Goal: Information Seeking & Learning: Learn about a topic

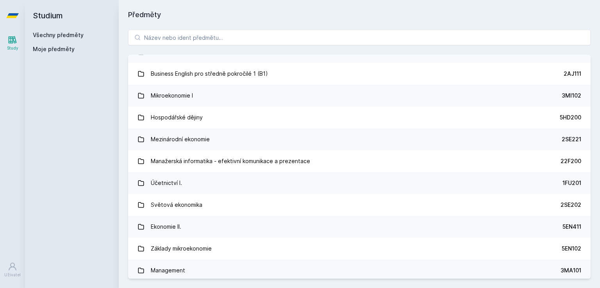
scroll to position [167, 0]
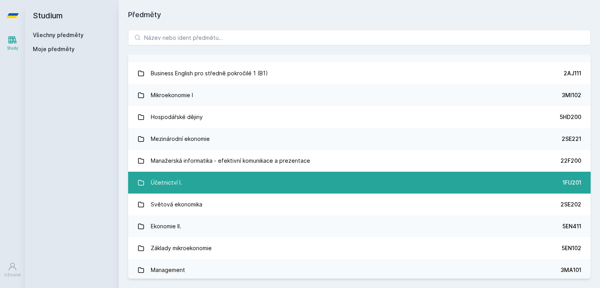
click at [195, 186] on link "Účetnictví I. 1FU201" at bounding box center [359, 183] width 463 height 22
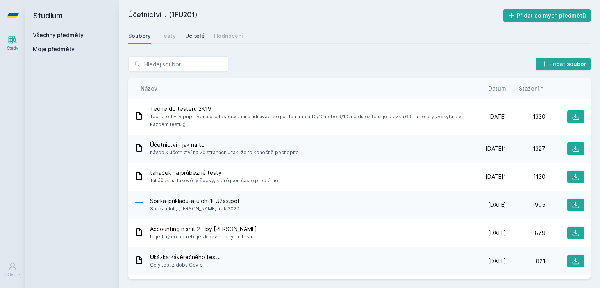
click at [192, 38] on div "Učitelé" at bounding box center [195, 36] width 20 height 8
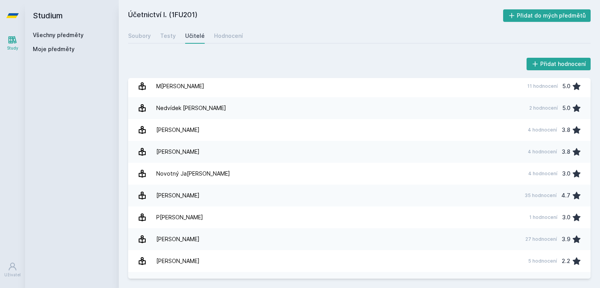
scroll to position [736, 0]
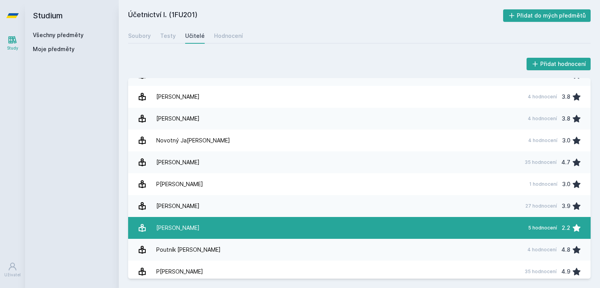
click at [172, 229] on div "[PERSON_NAME]" at bounding box center [177, 228] width 43 height 16
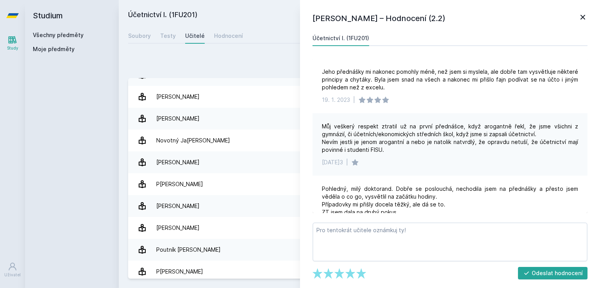
click at [583, 14] on icon at bounding box center [582, 17] width 9 height 9
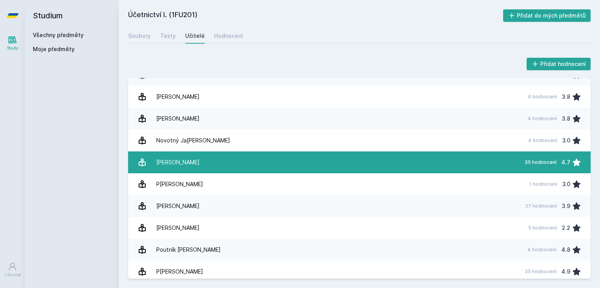
click at [174, 163] on div "[PERSON_NAME]" at bounding box center [177, 163] width 43 height 16
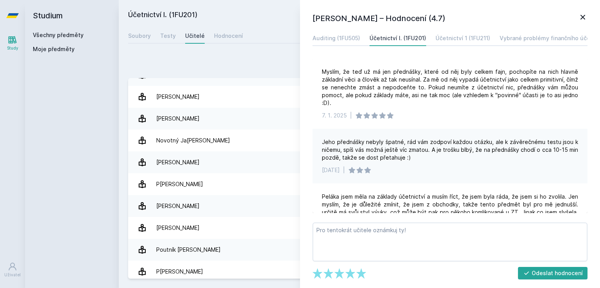
click at [257, 56] on div "Přidat hodnocení" at bounding box center [359, 64] width 463 height 16
click at [584, 18] on icon at bounding box center [582, 17] width 9 height 9
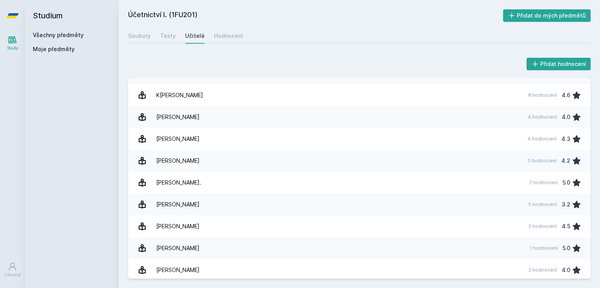
scroll to position [475, 0]
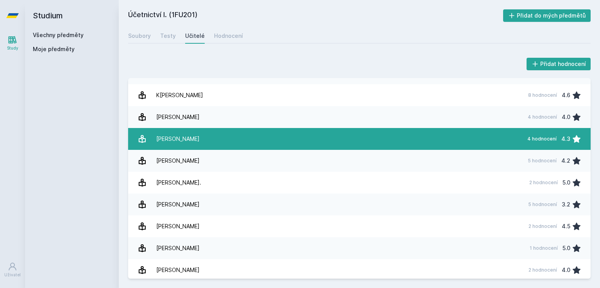
click at [567, 139] on div "4 hodnocení 4.3" at bounding box center [552, 139] width 59 height 16
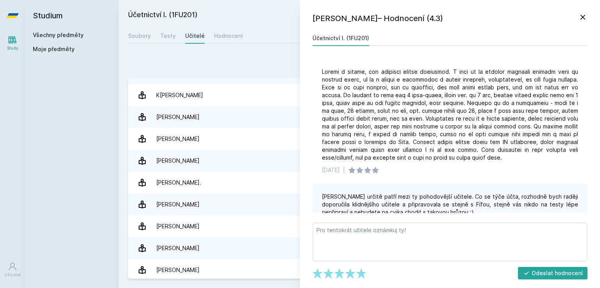
click at [227, 65] on div "Přidat hodnocení" at bounding box center [359, 64] width 463 height 16
click at [206, 60] on div "Přidat hodnocení" at bounding box center [359, 64] width 463 height 16
click at [582, 18] on icon at bounding box center [583, 17] width 5 height 5
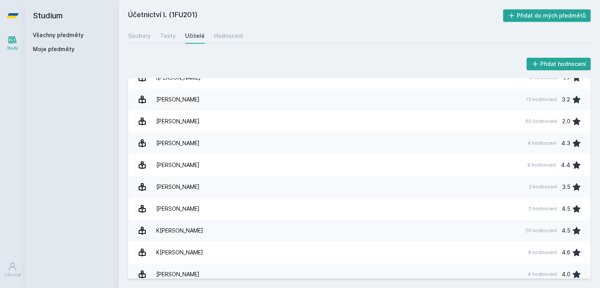
scroll to position [318, 0]
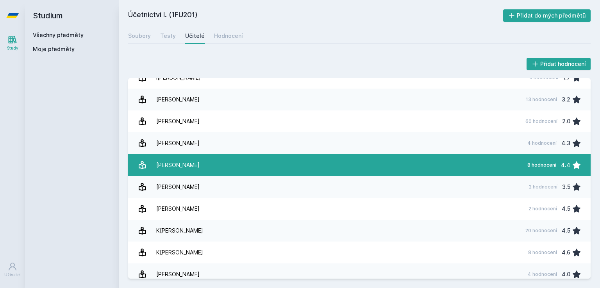
click at [564, 165] on div "4.4" at bounding box center [565, 165] width 9 height 16
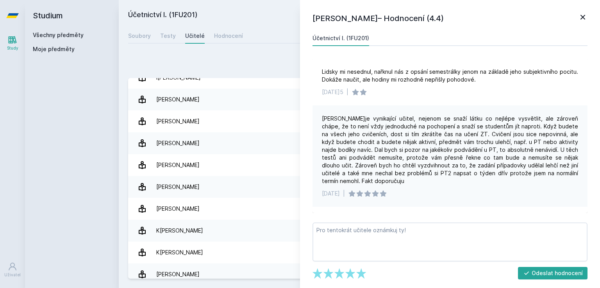
click at [581, 19] on icon at bounding box center [583, 17] width 5 height 5
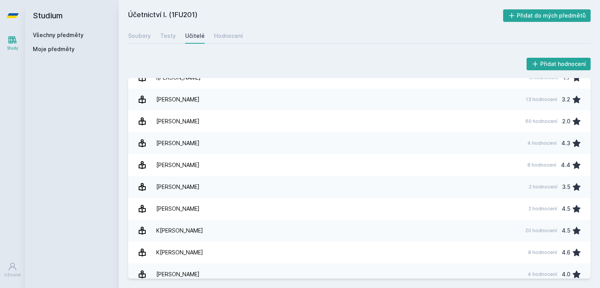
click at [321, 35] on div "Soubory Testy Učitelé Hodnocení" at bounding box center [359, 36] width 463 height 16
drag, startPoint x: 13, startPoint y: 0, endPoint x: 98, endPoint y: 15, distance: 86.9
click at [98, 15] on h2 "Studium" at bounding box center [72, 15] width 78 height 31
click at [73, 36] on link "Všechny předměty" at bounding box center [58, 35] width 51 height 7
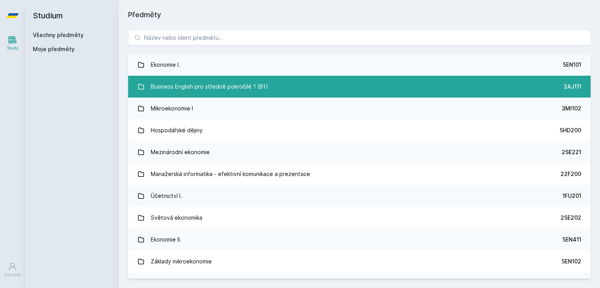
scroll to position [155, 0]
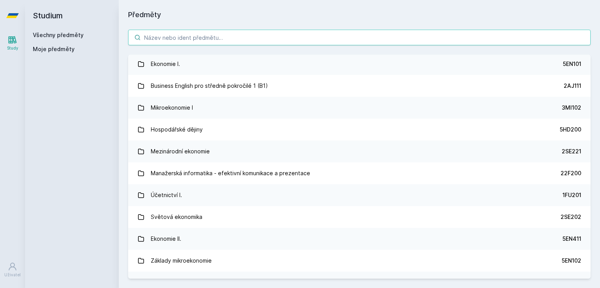
click at [209, 39] on input "search" at bounding box center [359, 38] width 463 height 16
paste input "3SG201"
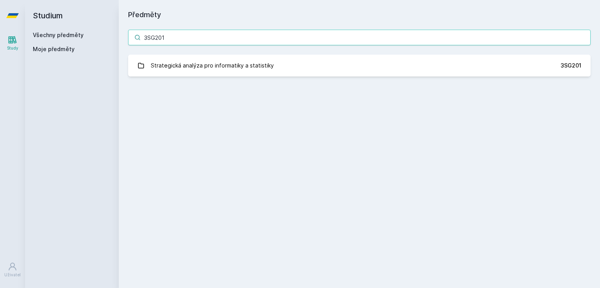
scroll to position [0, 0]
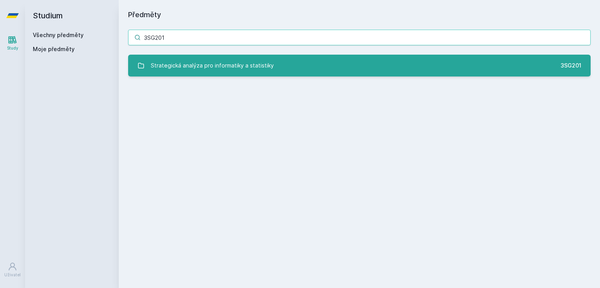
type input "3SG201"
click at [224, 69] on div "Strategická analýza pro informatiky a statistiky" at bounding box center [212, 66] width 123 height 16
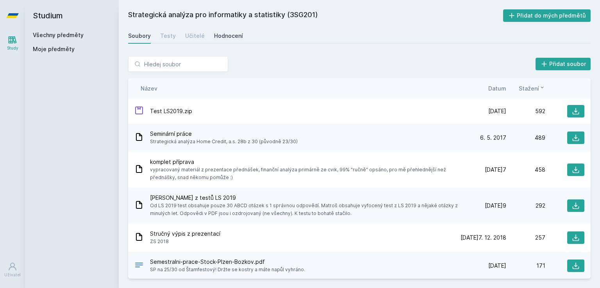
click at [215, 35] on div "Hodnocení" at bounding box center [228, 36] width 29 height 8
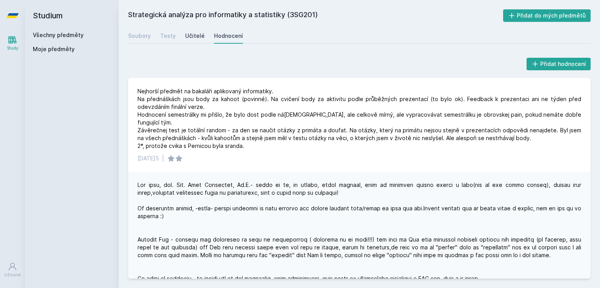
click at [200, 38] on div "Učitelé" at bounding box center [195, 36] width 20 height 8
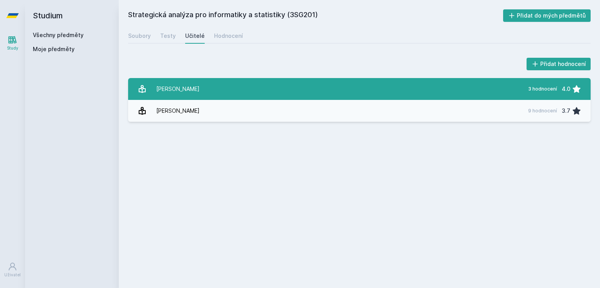
click at [518, 87] on link "H[PERSON_NAME] 3 hodnocení 4.0" at bounding box center [359, 89] width 463 height 22
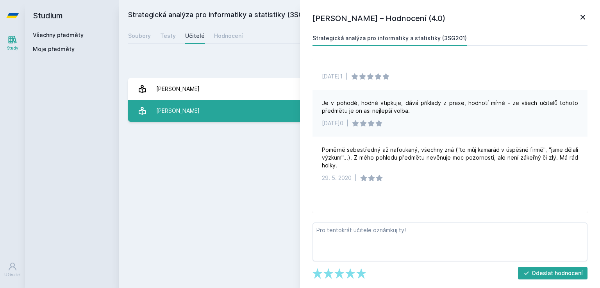
click at [193, 107] on div "[PERSON_NAME]" at bounding box center [177, 111] width 43 height 16
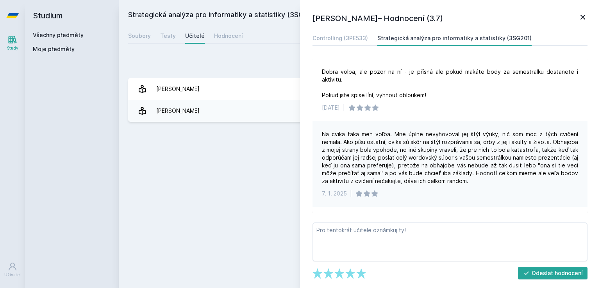
click at [583, 20] on icon at bounding box center [582, 17] width 9 height 9
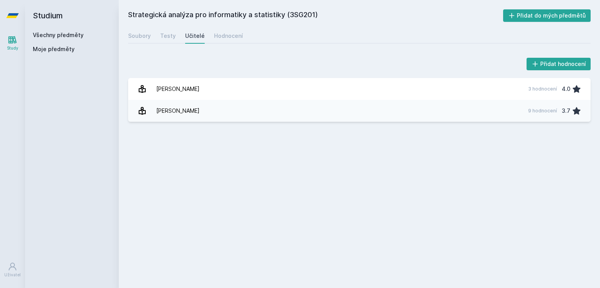
click at [302, 56] on div "Přidat hodnocení" at bounding box center [359, 64] width 463 height 16
click at [57, 33] on link "Všechny předměty" at bounding box center [58, 35] width 51 height 7
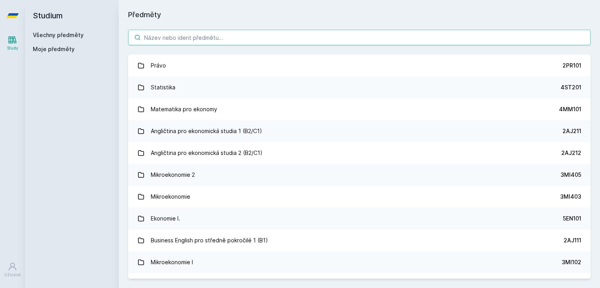
click at [183, 37] on input "search" at bounding box center [359, 38] width 463 height 16
paste input "4SA321"
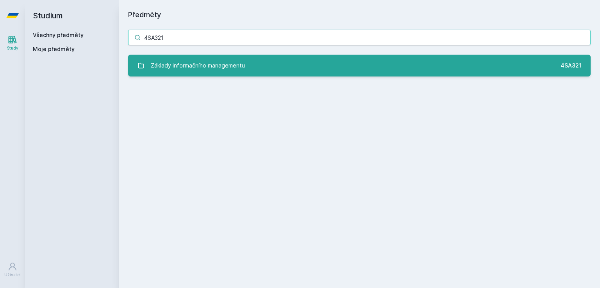
type input "4SA321"
click at [195, 60] on div "Základy informačního managementu" at bounding box center [198, 66] width 94 height 16
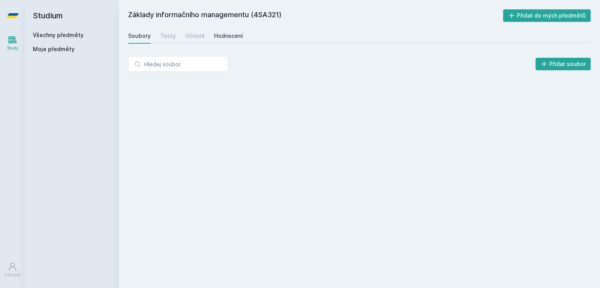
click at [226, 38] on div "Hodnocení" at bounding box center [228, 36] width 29 height 8
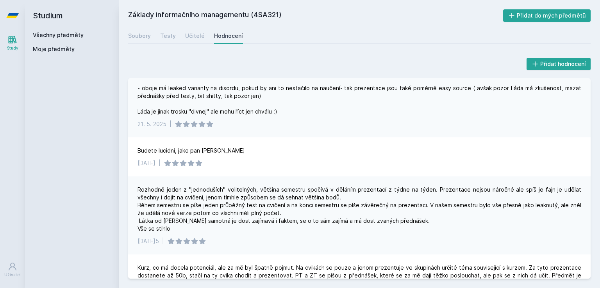
scroll to position [98, 0]
click at [73, 35] on link "Všechny předměty" at bounding box center [58, 35] width 51 height 7
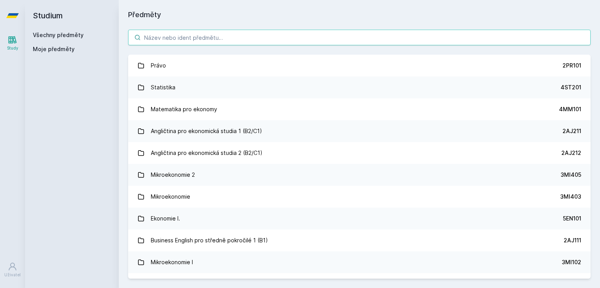
click at [157, 36] on input "search" at bounding box center [359, 38] width 463 height 16
paste input "4SA317"
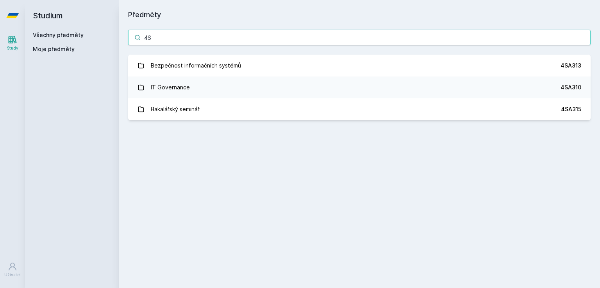
type input "4"
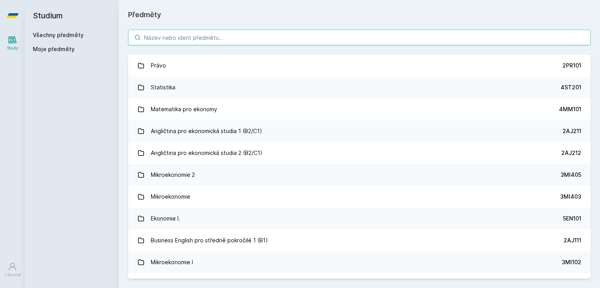
click at [219, 37] on input "search" at bounding box center [359, 38] width 463 height 16
paste input "11F201"
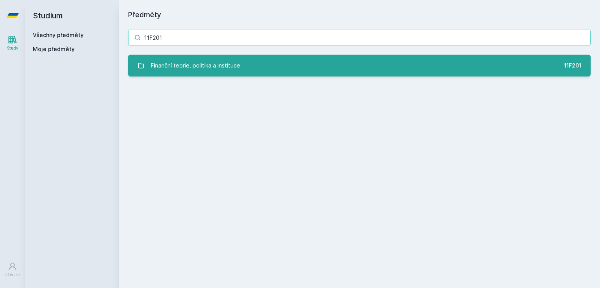
type input "11F201"
click at [225, 60] on div "Finanční teorie, politika a instituce" at bounding box center [195, 66] width 89 height 16
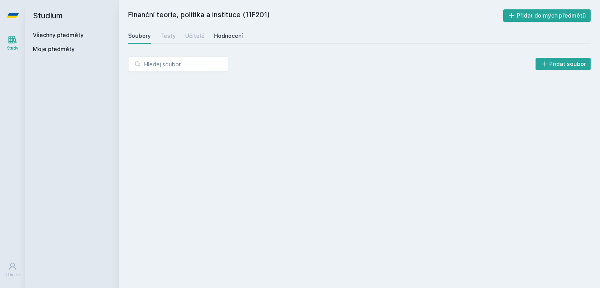
click at [228, 36] on div "Hodnocení" at bounding box center [228, 36] width 29 height 8
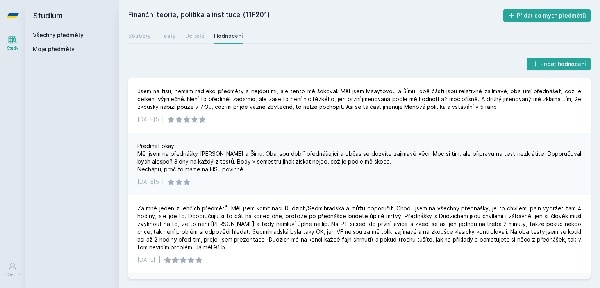
click at [49, 33] on link "Všechny předměty" at bounding box center [58, 35] width 51 height 7
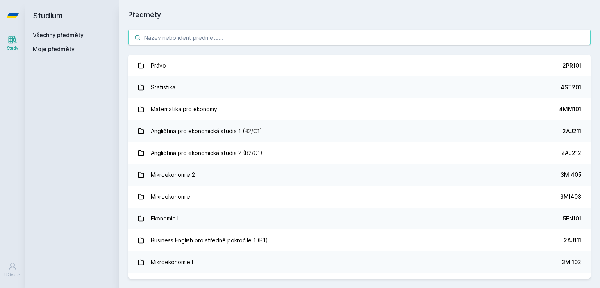
click at [167, 39] on input "search" at bounding box center [359, 38] width 463 height 16
paste input "4EK317"
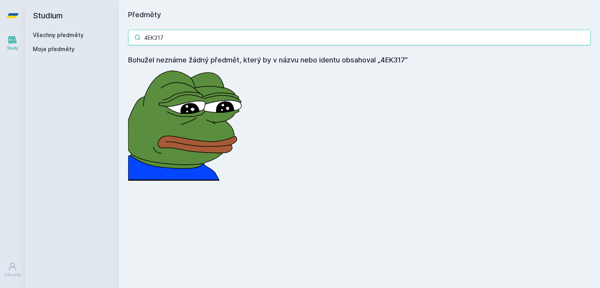
click at [173, 33] on input "4EK317" at bounding box center [359, 38] width 463 height 16
paste input "5HP416"
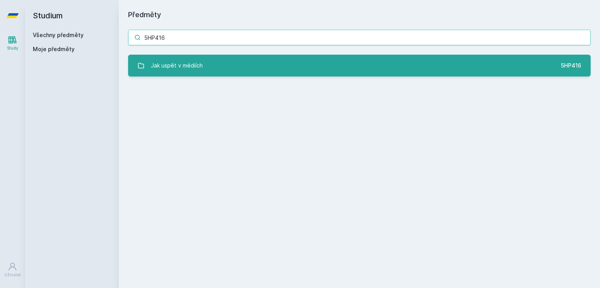
type input "5HP416"
click at [177, 61] on div "Jak uspět v médiích" at bounding box center [177, 66] width 52 height 16
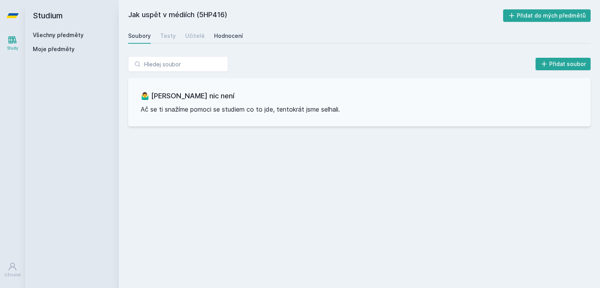
click at [218, 38] on div "Hodnocení" at bounding box center [228, 36] width 29 height 8
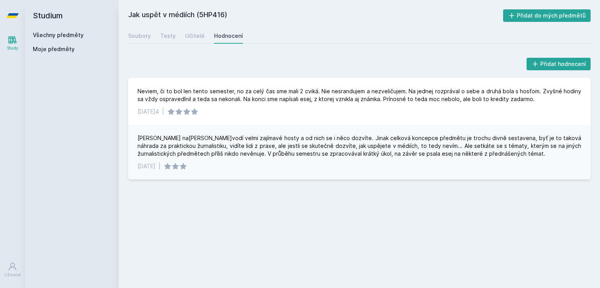
click at [77, 36] on link "Všechny předměty" at bounding box center [58, 35] width 51 height 7
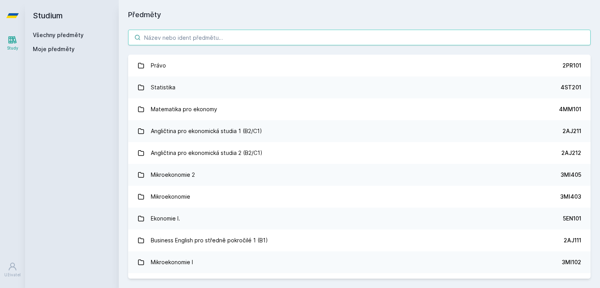
click at [150, 39] on input "search" at bounding box center [359, 38] width 463 height 16
paste input "Simulační modely pro informatiky"
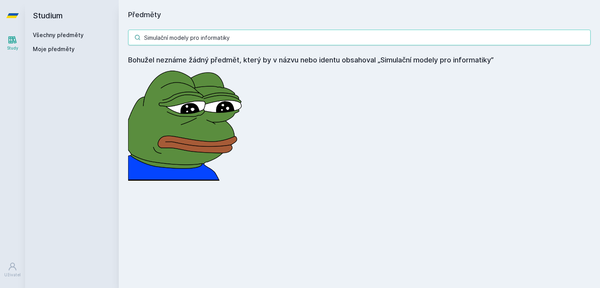
click at [223, 31] on input "Simulační modely pro informatiky" at bounding box center [359, 38] width 463 height 16
paste input "4IT336"
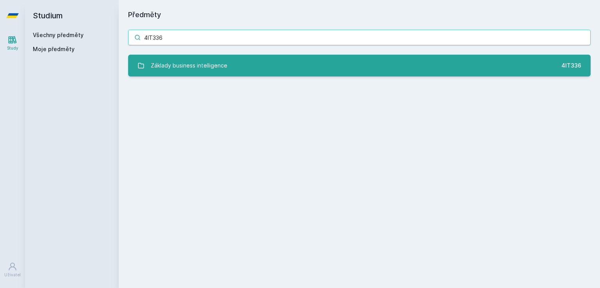
type input "4IT336"
click at [209, 65] on div "Základy business intelligence" at bounding box center [189, 66] width 77 height 16
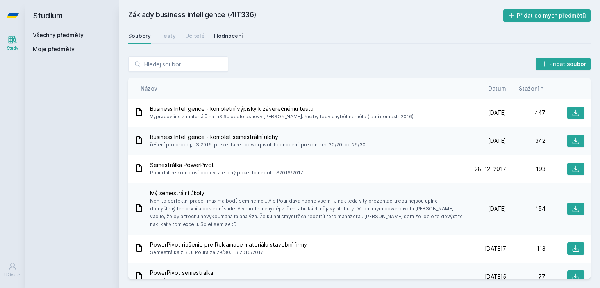
click at [229, 38] on div "Hodnocení" at bounding box center [228, 36] width 29 height 8
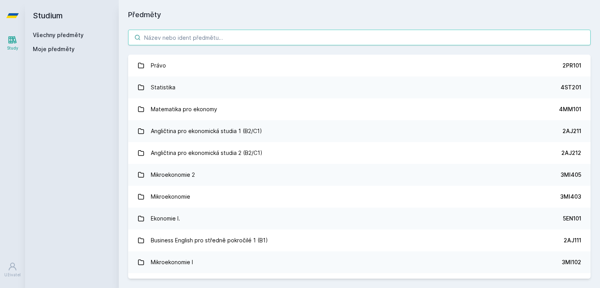
drag, startPoint x: 0, startPoint y: 0, endPoint x: 249, endPoint y: 41, distance: 252.4
click at [249, 41] on input "search" at bounding box center [359, 38] width 463 height 16
paste input "4SA230"
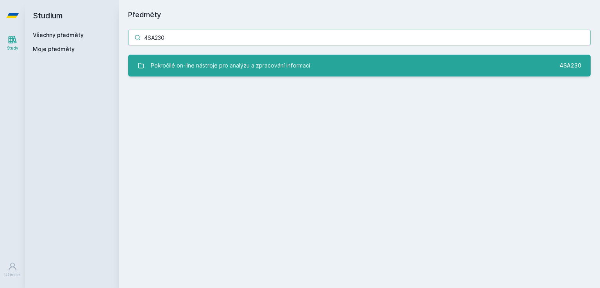
type input "4SA230"
click at [250, 59] on div "Pokročilé on-line nástroje pro analýzu a zpracování informací" at bounding box center [230, 66] width 159 height 16
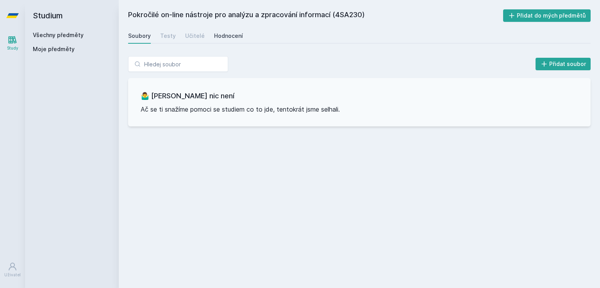
click at [214, 35] on div "Hodnocení" at bounding box center [228, 36] width 29 height 8
click at [190, 38] on div "Učitelé" at bounding box center [195, 36] width 20 height 8
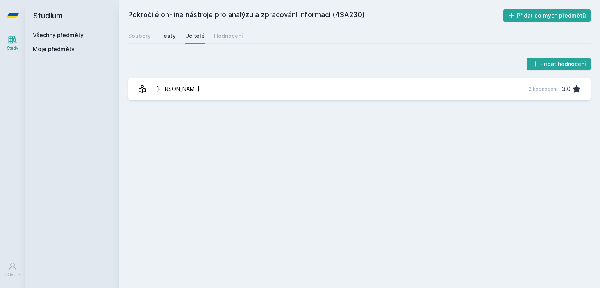
click at [172, 37] on div "Testy" at bounding box center [168, 36] width 16 height 8
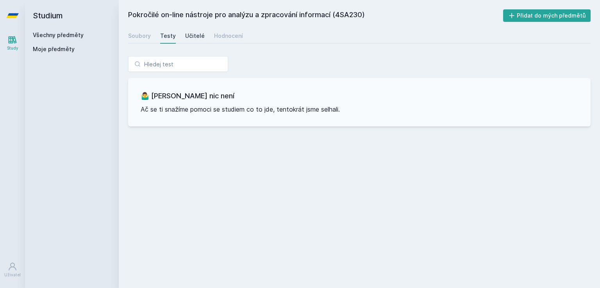
click at [195, 42] on link "Učitelé" at bounding box center [195, 36] width 20 height 16
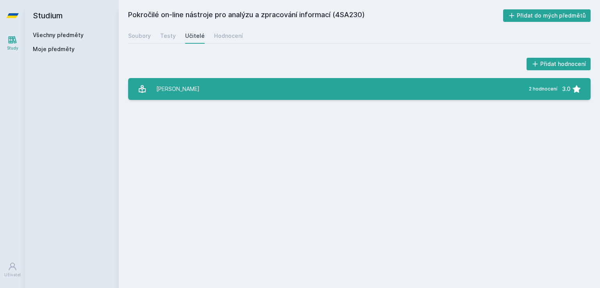
click at [247, 83] on link "Syrovátková Jana 2 hodnocení 3.0" at bounding box center [359, 89] width 463 height 22
